Goal: Complete application form: Complete application form

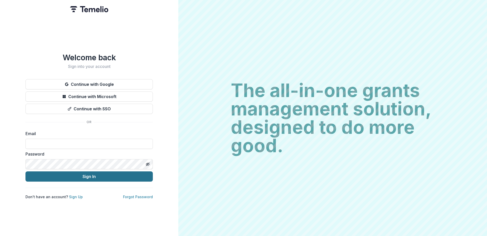
type input "**********"
click at [78, 174] on button "Sign In" at bounding box center [88, 176] width 127 height 10
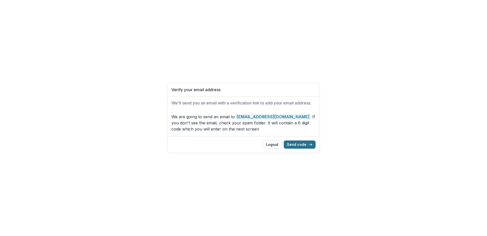
click at [298, 144] on button "Send code" at bounding box center [300, 144] width 32 height 8
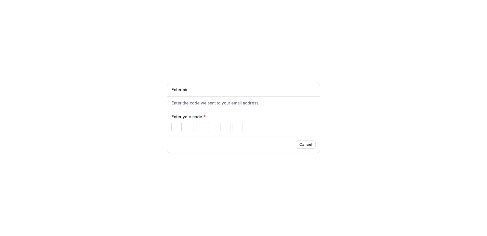
click at [177, 126] on input "Please enter your pin code" at bounding box center [177, 127] width 10 height 10
type input "*"
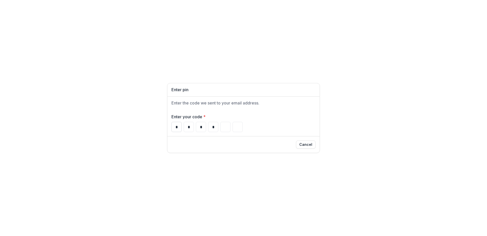
type input "*"
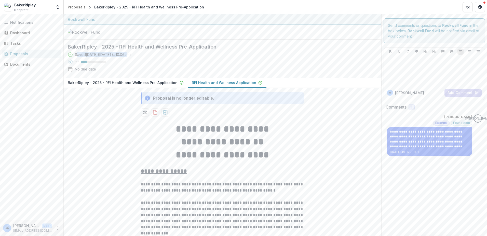
drag, startPoint x: 78, startPoint y: 53, endPoint x: 152, endPoint y: 53, distance: 74.7
click at [131, 53] on div "Saved [DATE] ( [DATE] 10:06am )" at bounding box center [103, 54] width 56 height 5
click at [16, 24] on span "Notifications" at bounding box center [34, 22] width 49 height 4
click at [16, 32] on div "Dashboard" at bounding box center [33, 32] width 47 height 5
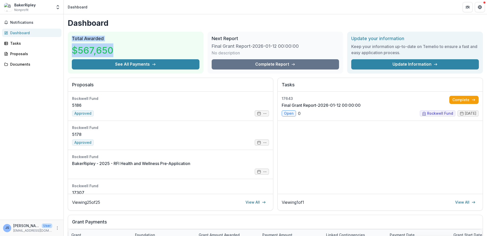
drag, startPoint x: 73, startPoint y: 39, endPoint x: 118, endPoint y: 46, distance: 45.3
click at [118, 46] on div "Total Awarded $567,650 See All Payments" at bounding box center [136, 53] width 136 height 42
click at [118, 46] on div "$567,650" at bounding box center [136, 50] width 128 height 18
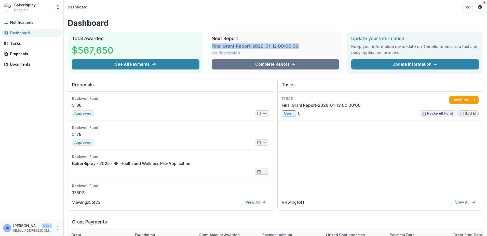
drag, startPoint x: 211, startPoint y: 47, endPoint x: 337, endPoint y: 47, distance: 126.2
click at [337, 47] on div "Next Report Final Grant Report-2026-01-12 00:00:00 No description Complete Repo…" at bounding box center [276, 53] width 136 height 42
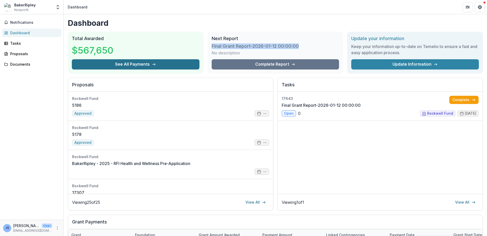
click at [120, 65] on button "See All Payments" at bounding box center [136, 64] width 128 height 10
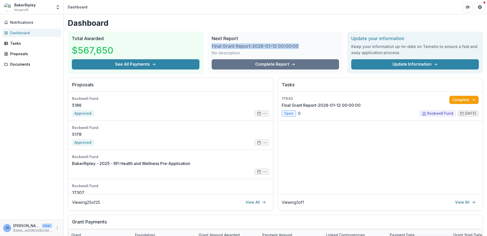
click at [24, 35] on div "Dashboard" at bounding box center [33, 32] width 47 height 5
click at [20, 5] on div "BakerRipley" at bounding box center [24, 4] width 21 height 5
click at [21, 45] on div "Tasks" at bounding box center [33, 43] width 47 height 5
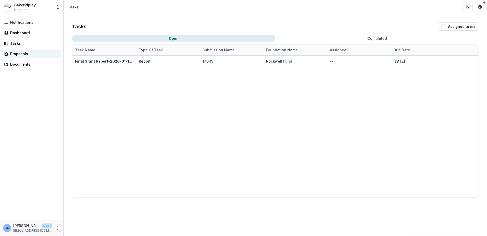
click at [12, 55] on div "Proposals" at bounding box center [33, 53] width 47 height 5
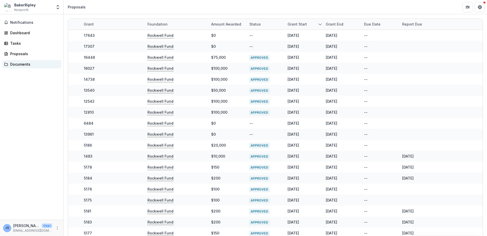
click at [19, 64] on div "Documents" at bounding box center [33, 63] width 47 height 5
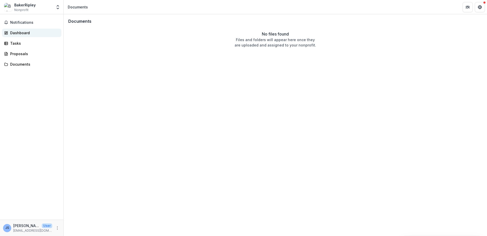
click at [12, 32] on div "Dashboard" at bounding box center [33, 32] width 47 height 5
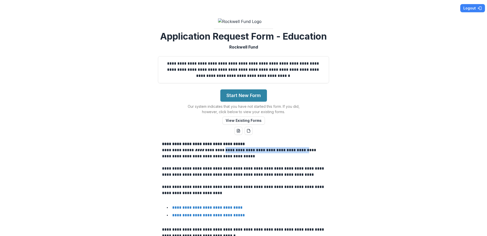
drag, startPoint x: 219, startPoint y: 148, endPoint x: 297, endPoint y: 149, distance: 78.0
click at [297, 149] on h4 "**********" at bounding box center [243, 153] width 163 height 12
click at [240, 93] on button "Start New Form" at bounding box center [244, 95] width 47 height 12
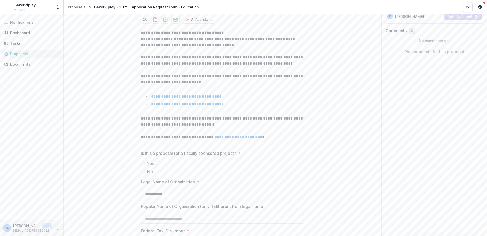
scroll to position [76, 0]
